Goal: Check status: Check status

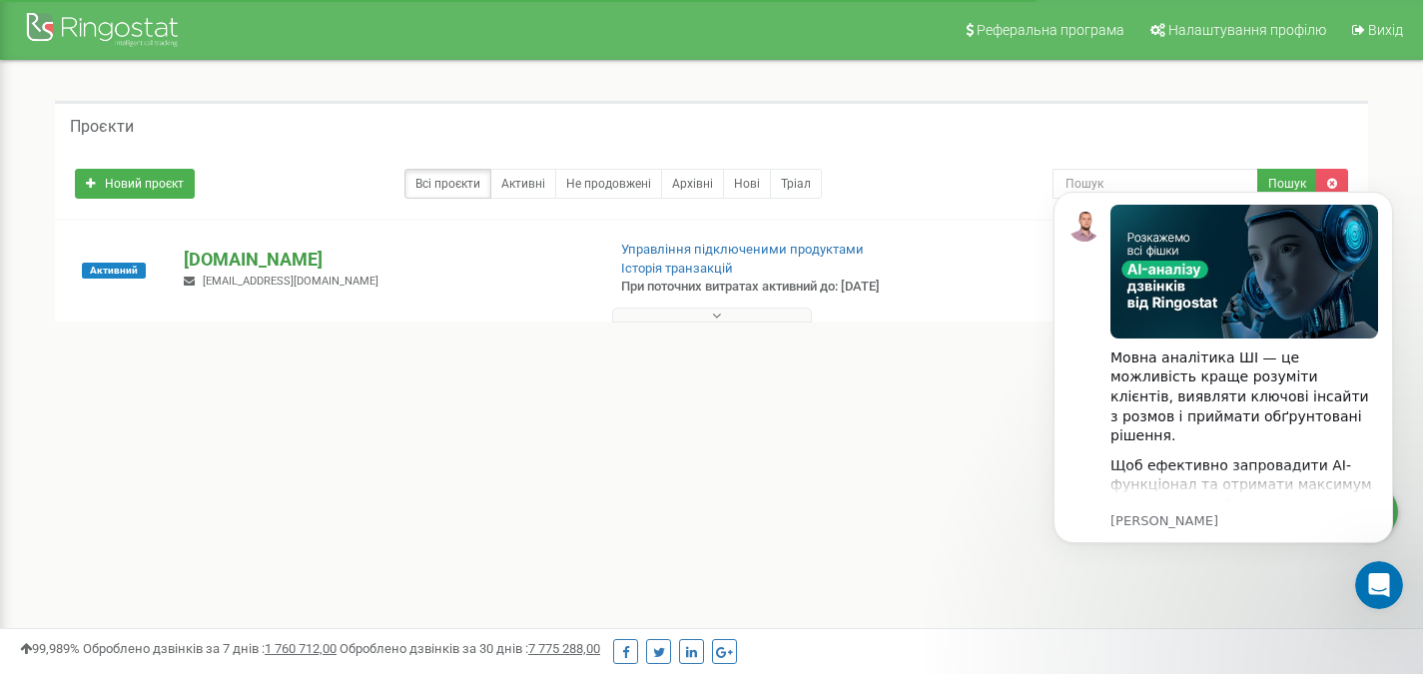
click at [262, 267] on p "[DOMAIN_NAME]" at bounding box center [386, 260] width 405 height 26
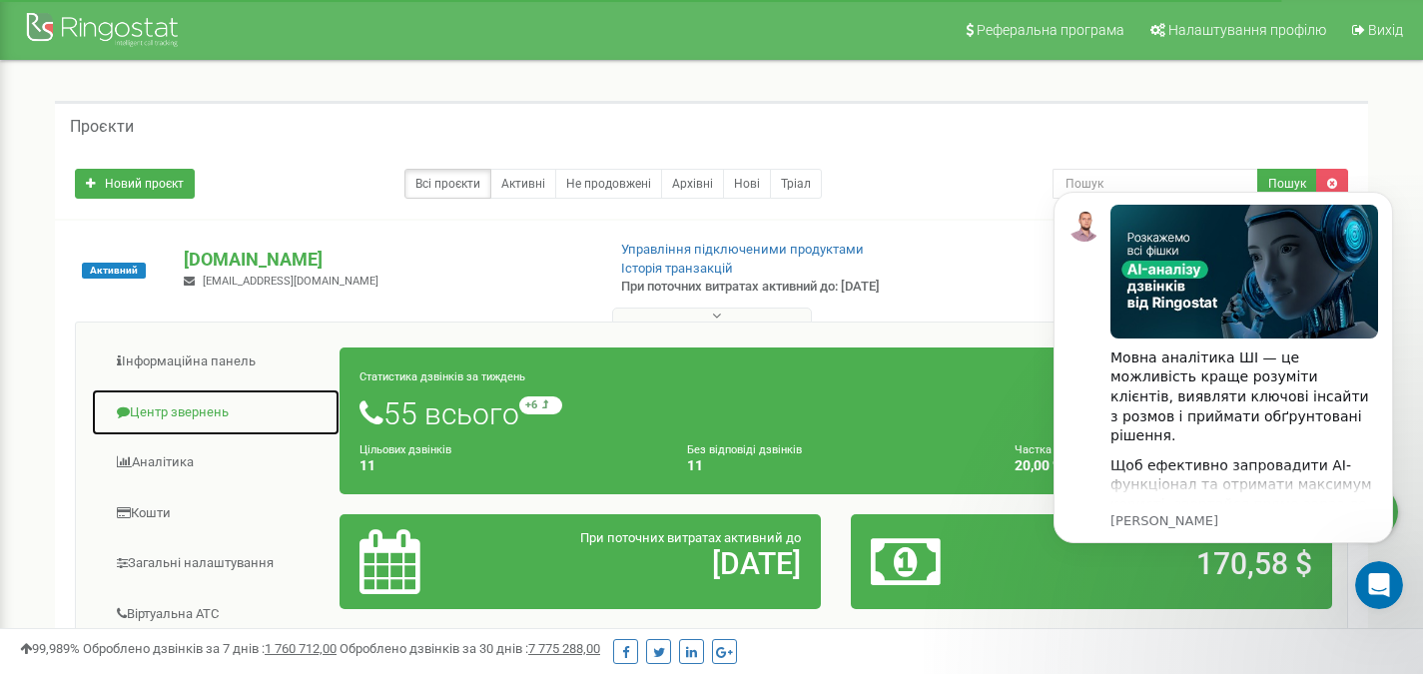
click at [152, 419] on link "Центр звернень" at bounding box center [216, 413] width 250 height 49
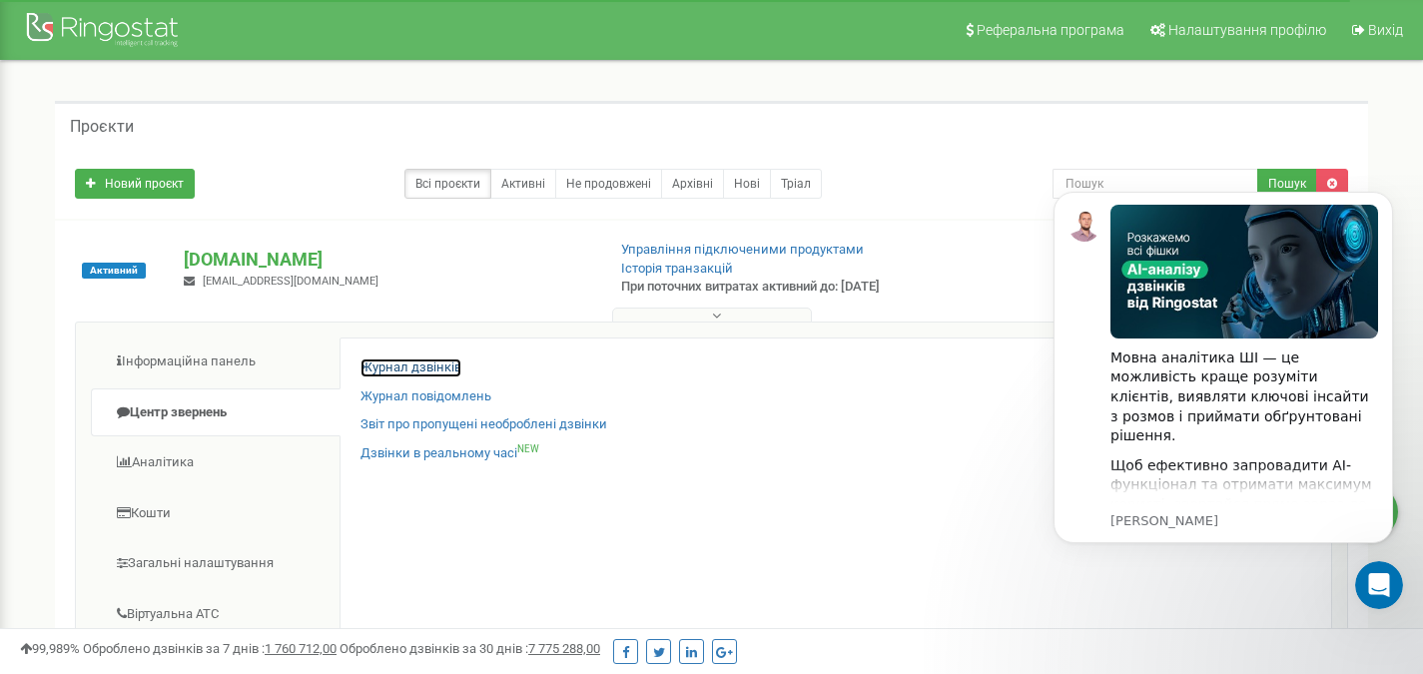
click at [440, 372] on link "Журнал дзвінків" at bounding box center [411, 368] width 101 height 19
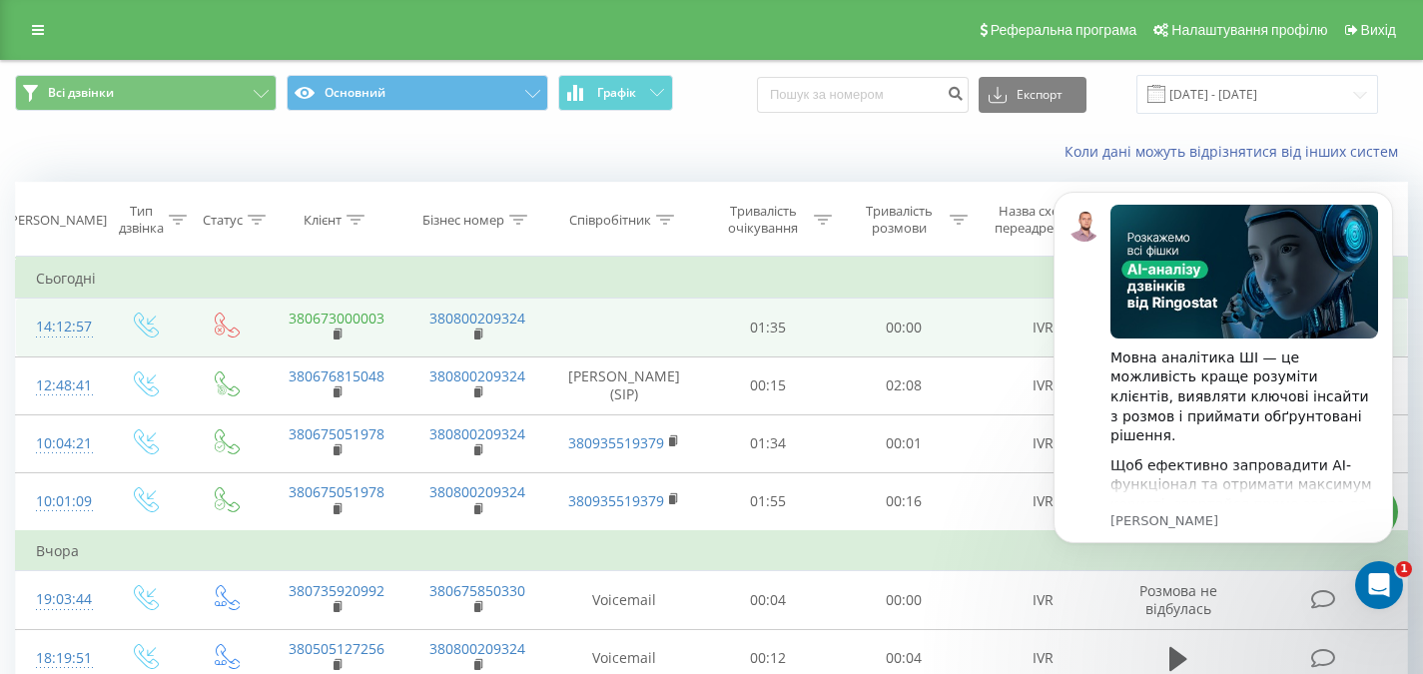
click at [358, 319] on link "380673000003" at bounding box center [337, 318] width 96 height 19
click at [335, 333] on rect at bounding box center [337, 335] width 6 height 9
click at [367, 319] on link "380673000003" at bounding box center [337, 318] width 96 height 19
